Goal: Navigation & Orientation: Find specific page/section

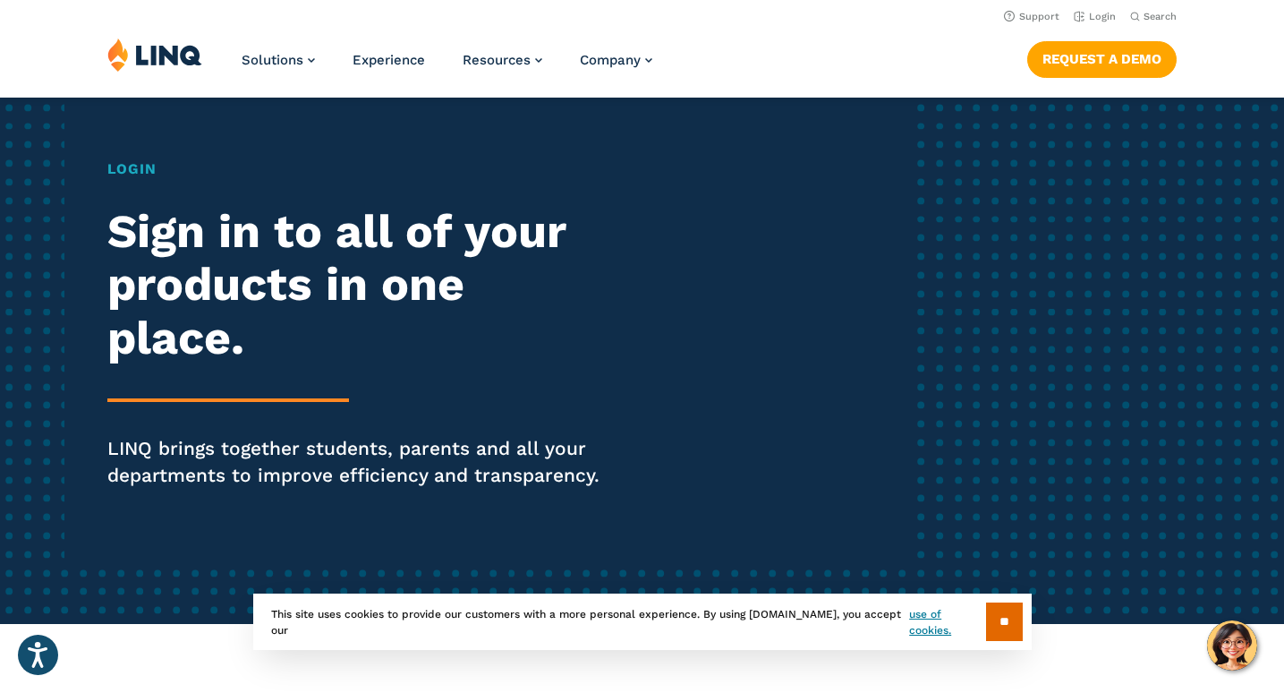
scroll to position [113, 0]
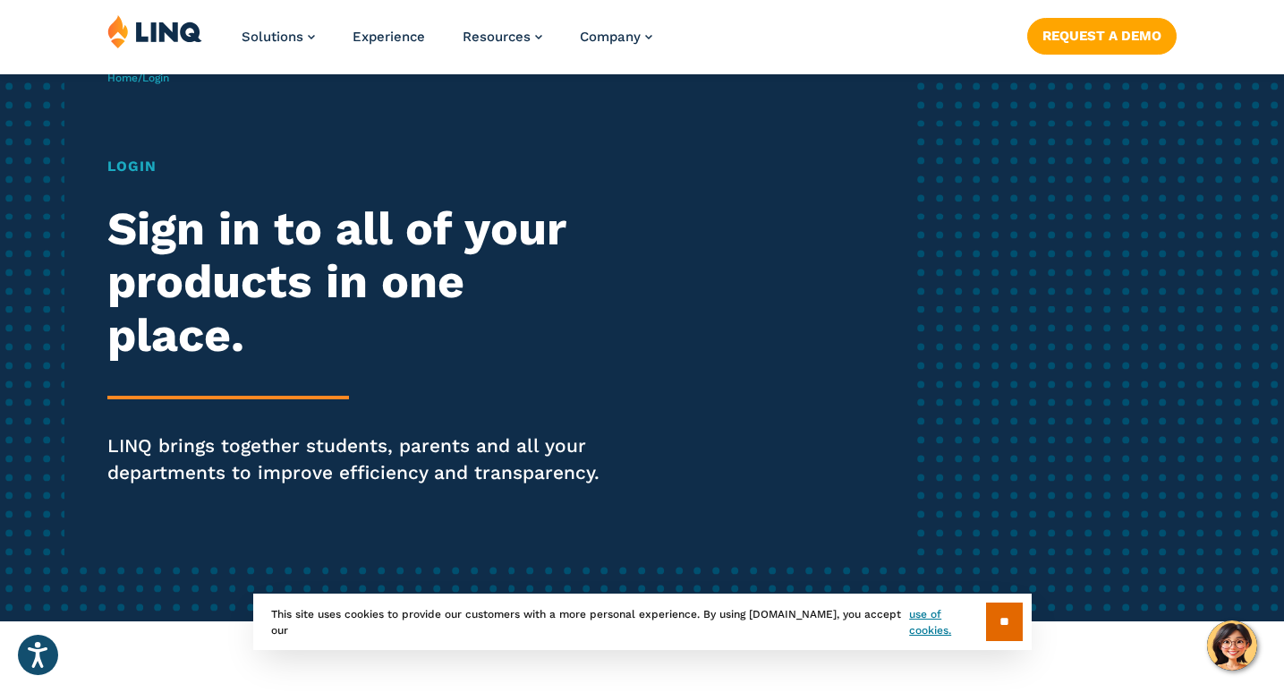
click at [125, 166] on h1 "Login" at bounding box center [354, 166] width 495 height 21
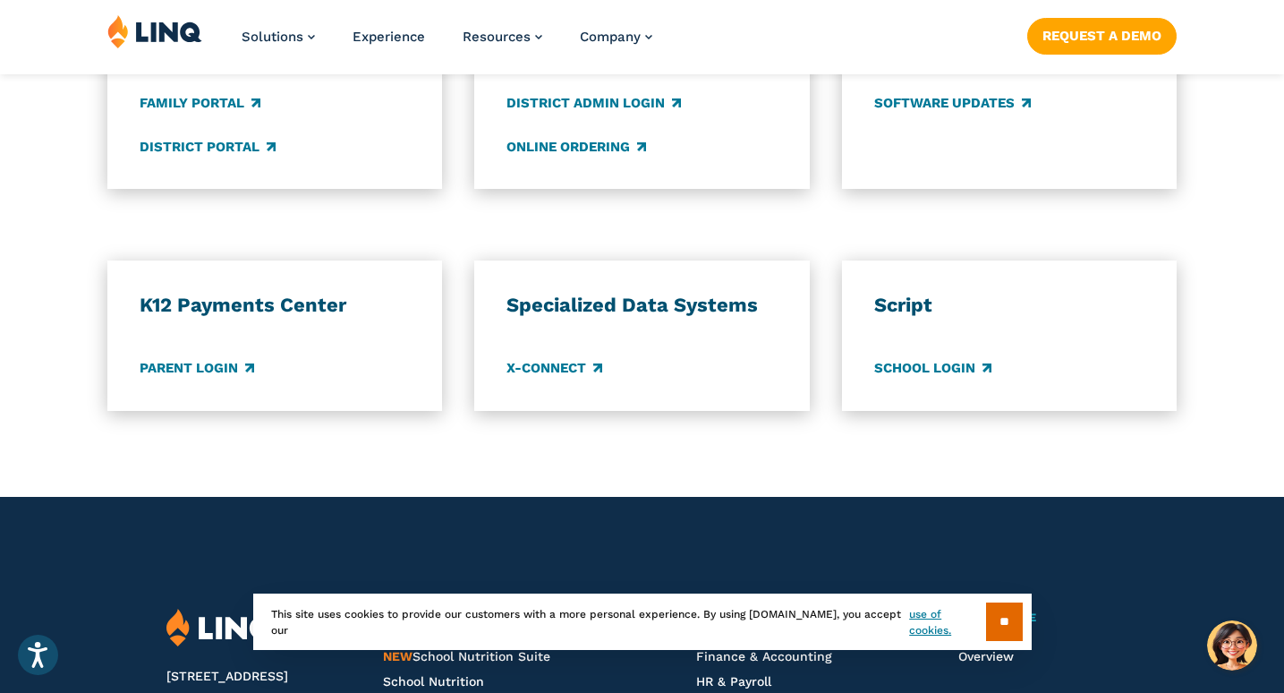
scroll to position [1502, 0]
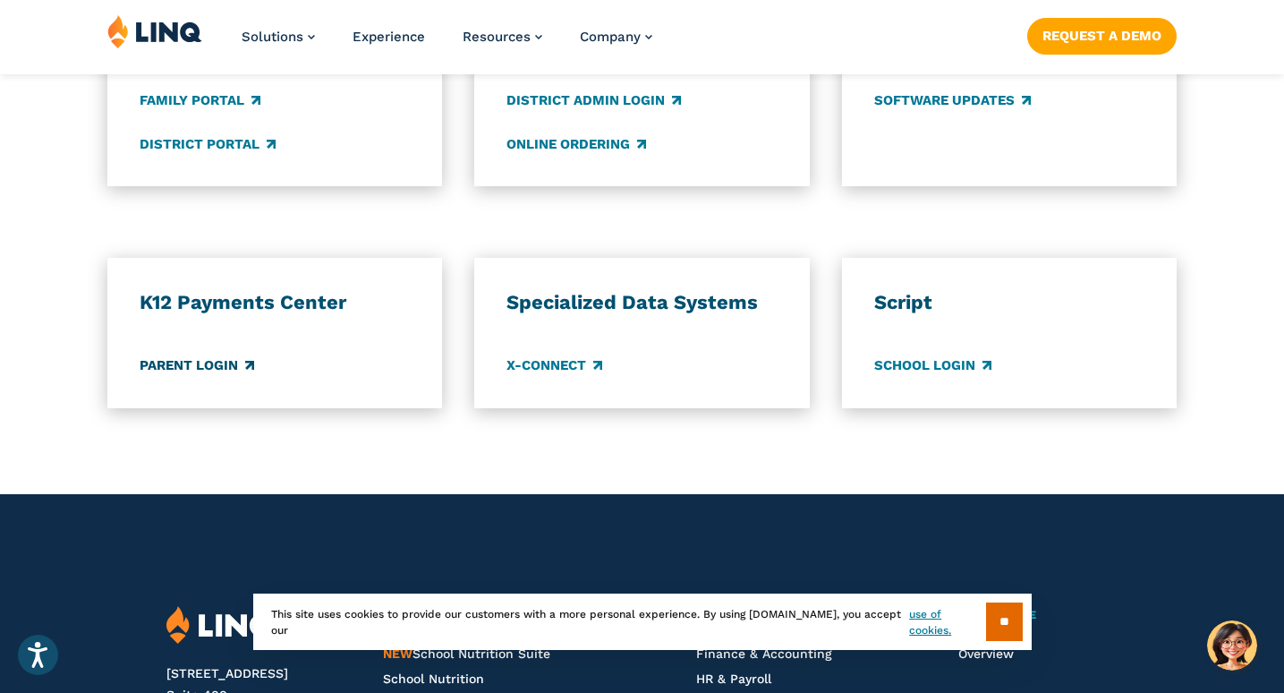
click at [209, 363] on link "Parent Login" at bounding box center [197, 366] width 115 height 20
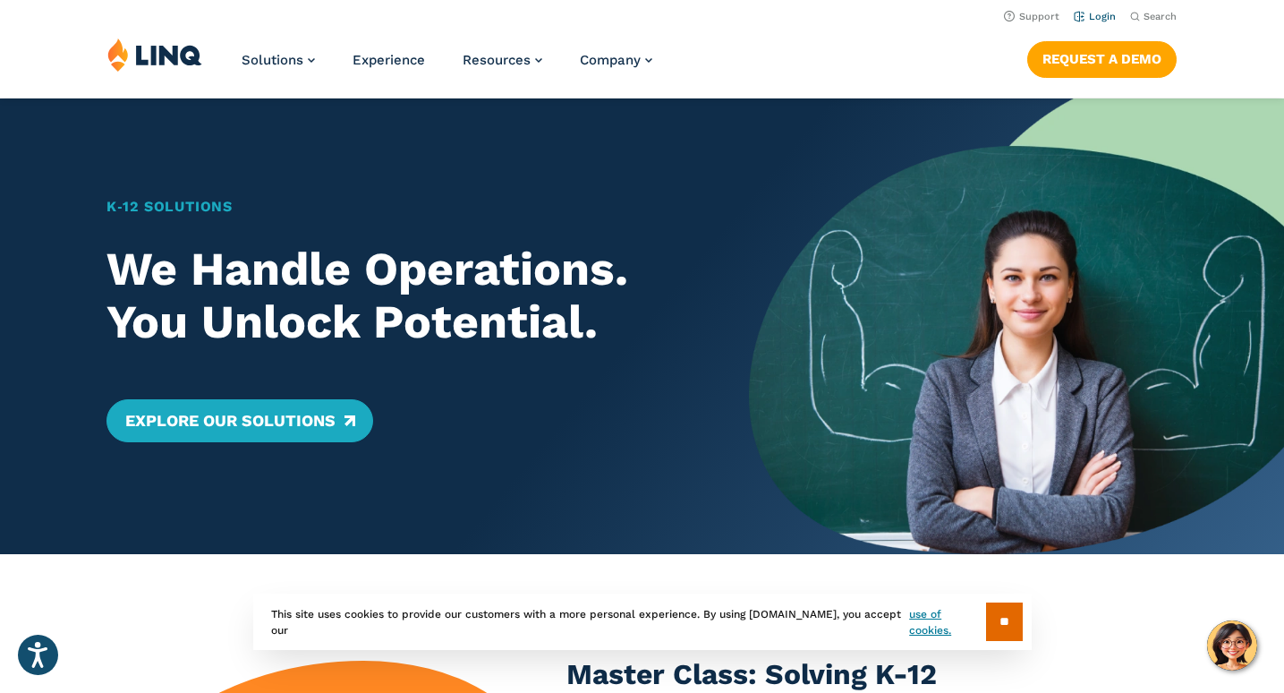
click at [1097, 13] on link "Login" at bounding box center [1095, 17] width 42 height 12
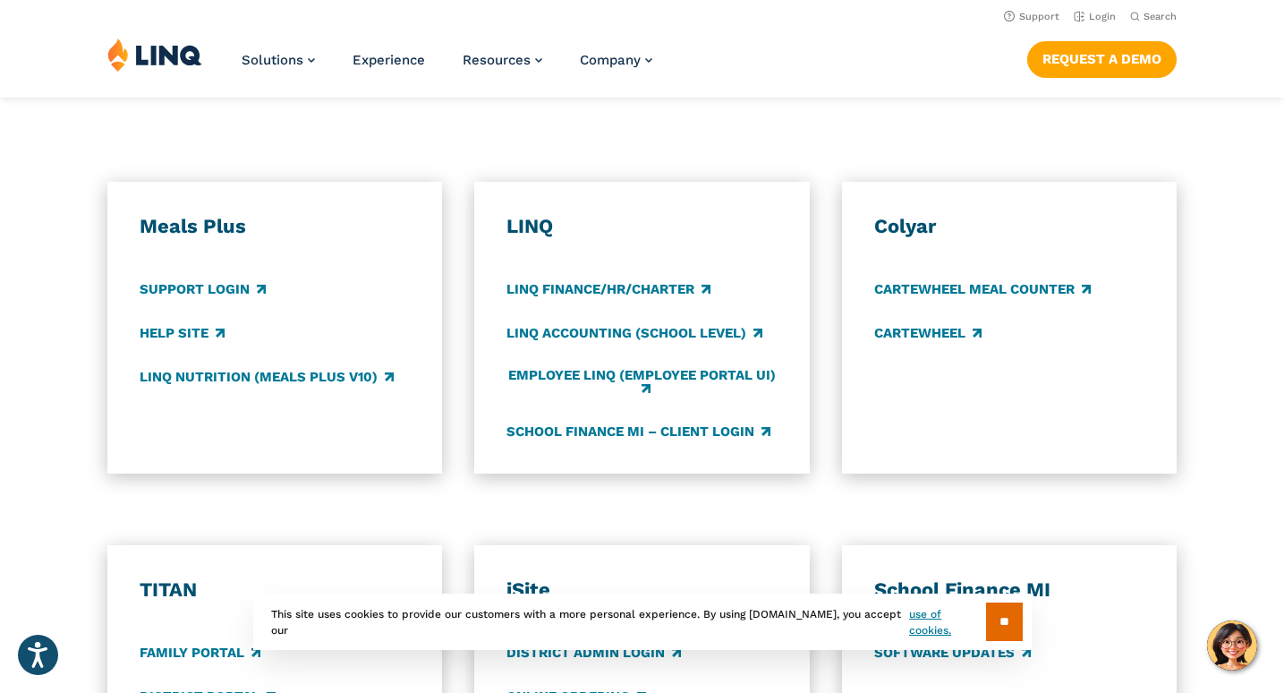
scroll to position [947, 0]
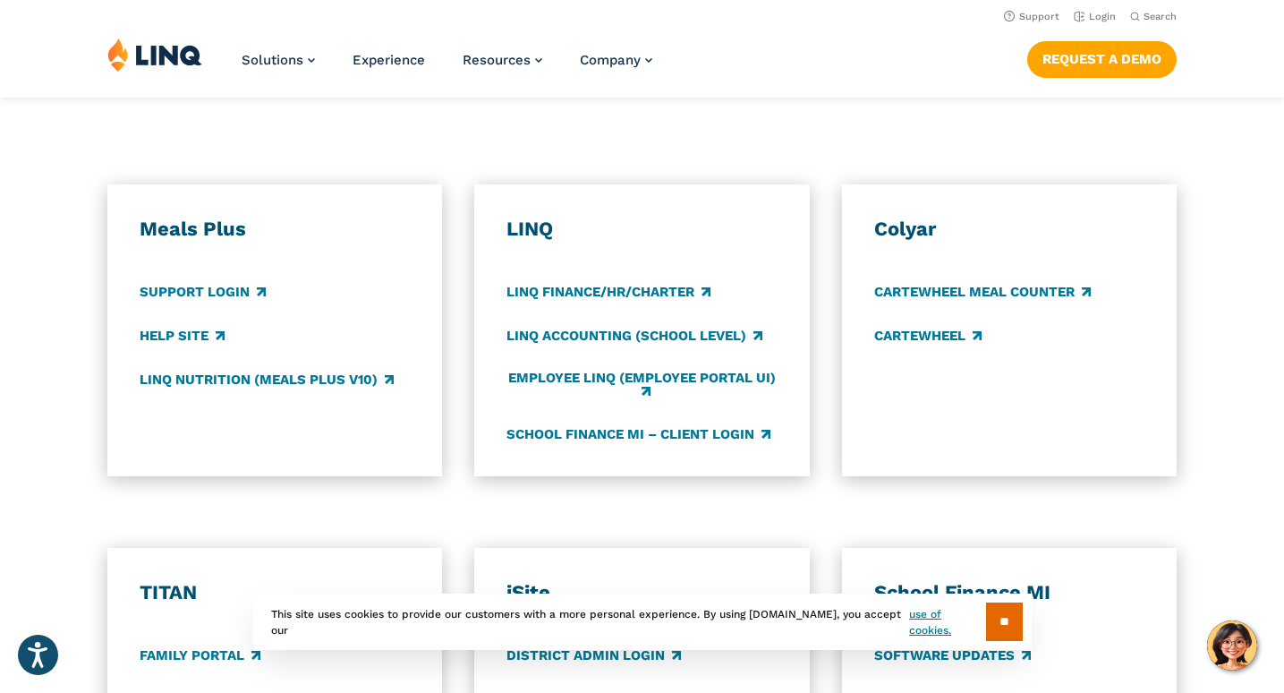
click at [198, 241] on h3 "Meals Plus" at bounding box center [275, 229] width 271 height 25
click at [198, 218] on h3 "Meals Plus" at bounding box center [275, 229] width 271 height 25
click at [302, 248] on div "Meals Plus Support Login Help Site LINQ Nutrition (Meals Plus v10)" at bounding box center [275, 330] width 271 height 227
click at [577, 226] on h3 "LINQ" at bounding box center [642, 229] width 271 height 25
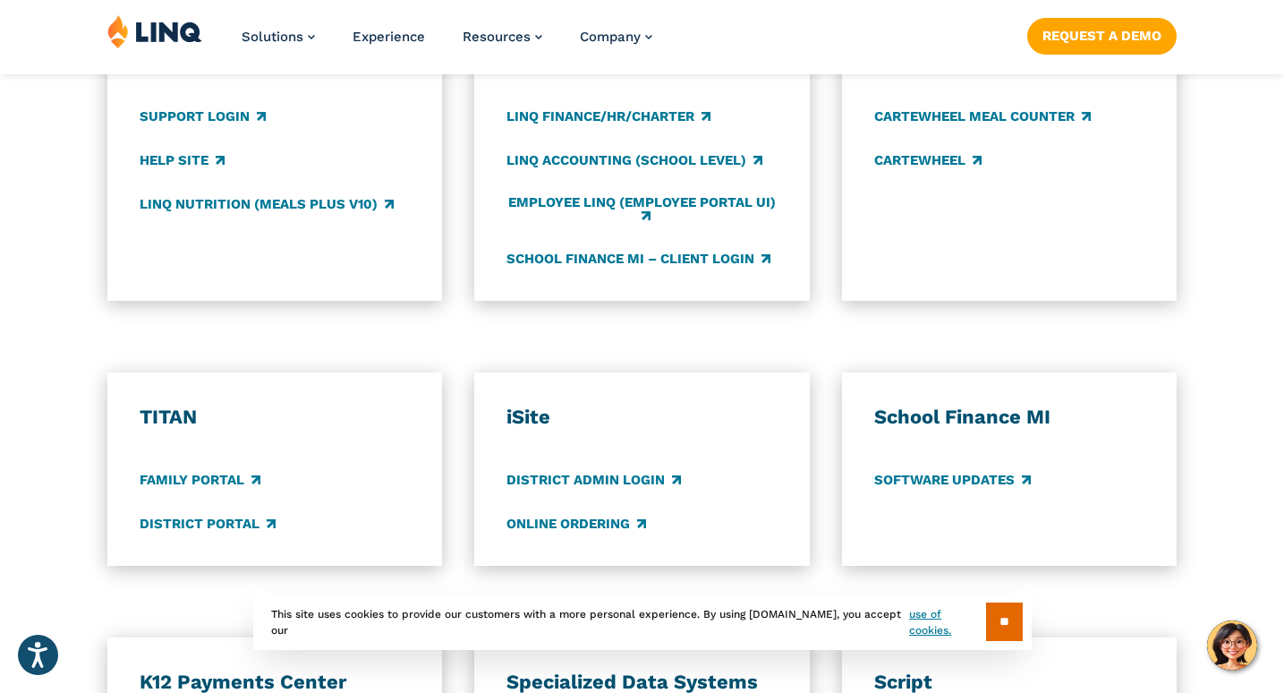
scroll to position [1125, 0]
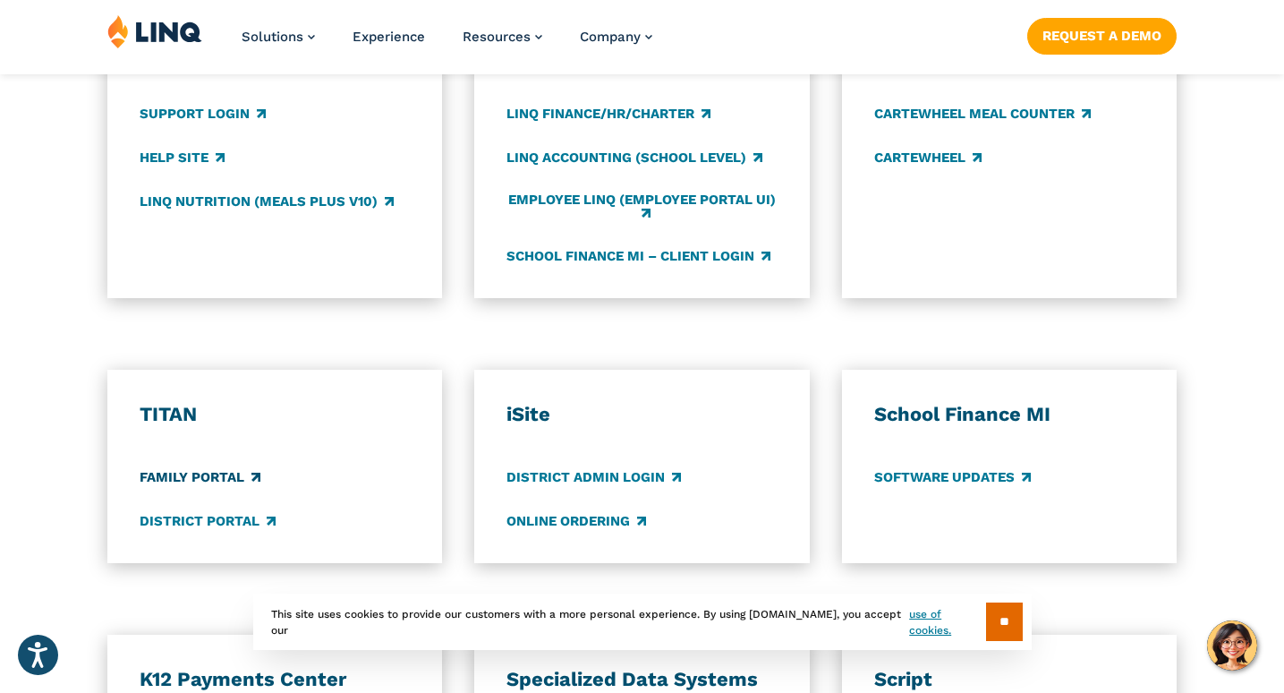
click at [170, 474] on link "Family Portal" at bounding box center [200, 477] width 121 height 20
